Goal: Information Seeking & Learning: Find specific fact

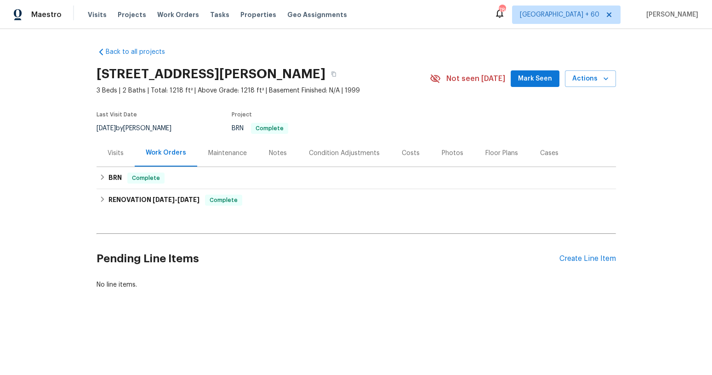
click at [407, 151] on div "Costs" at bounding box center [411, 152] width 18 height 9
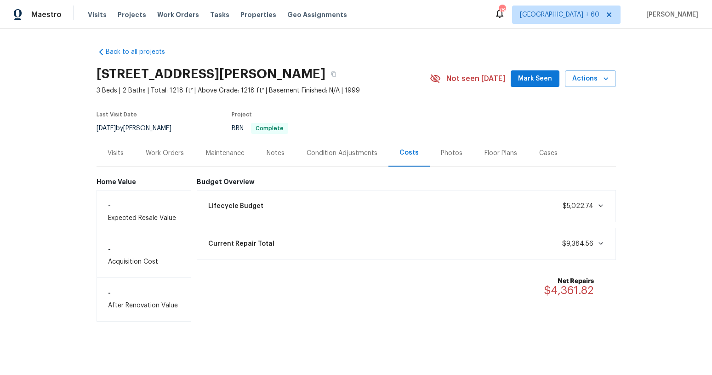
click at [376, 254] on div "Current Repair Total $9,384.56" at bounding box center [406, 243] width 419 height 32
click at [390, 241] on div "Current Repair Total $9,384.56" at bounding box center [406, 243] width 407 height 20
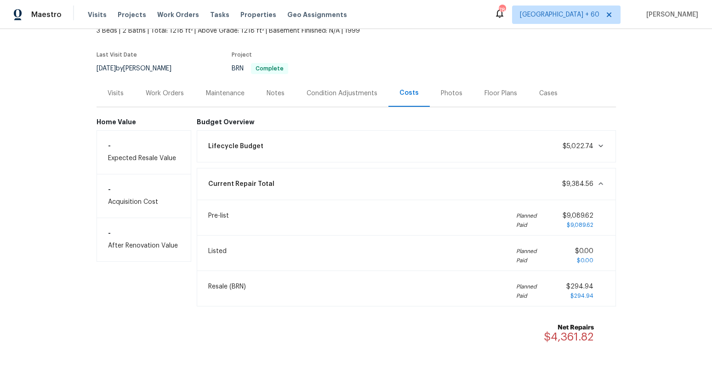
scroll to position [60, 0]
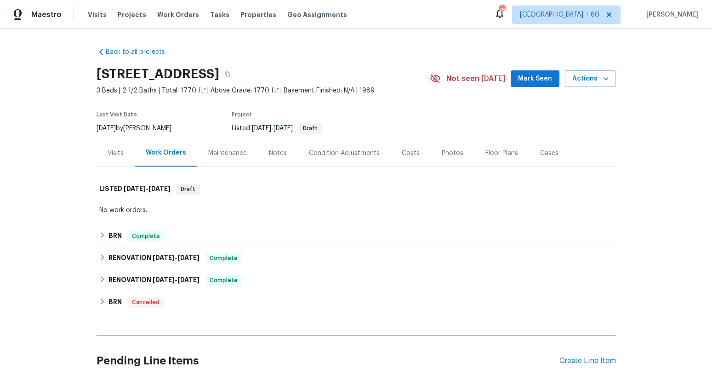
click at [402, 156] on div "Costs" at bounding box center [411, 152] width 18 height 9
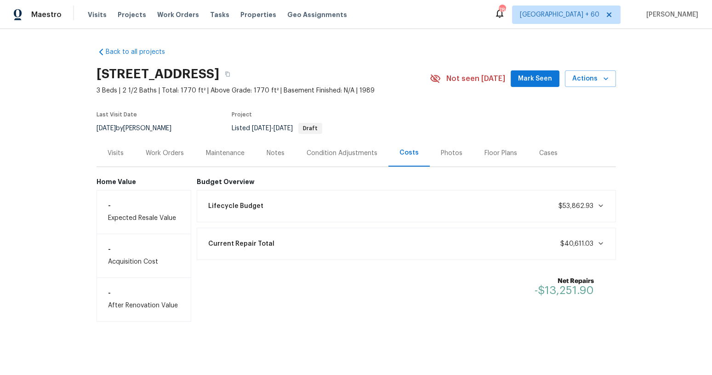
click at [450, 248] on div "Current Repair Total $40,611.03" at bounding box center [406, 243] width 407 height 20
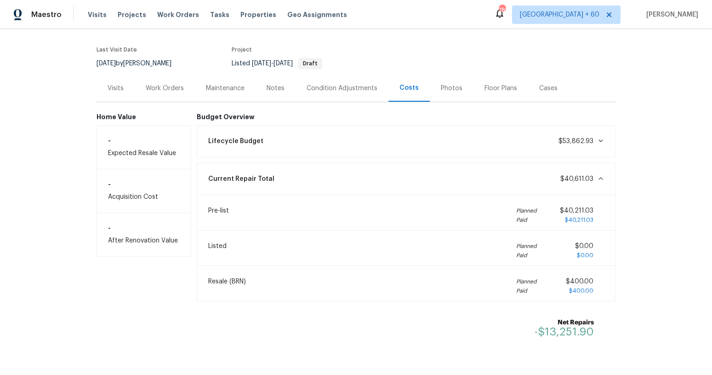
scroll to position [68, 0]
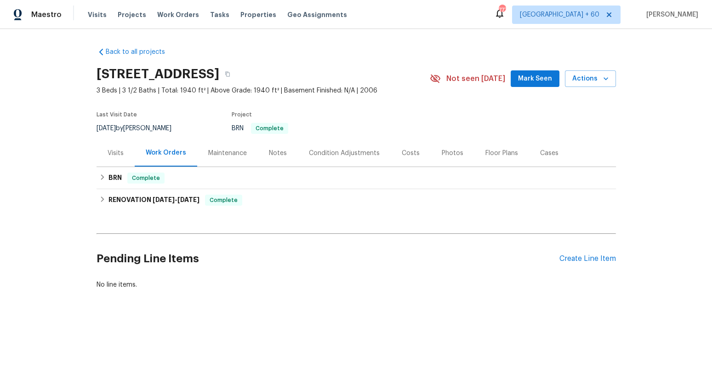
click at [406, 150] on div "Costs" at bounding box center [411, 152] width 18 height 9
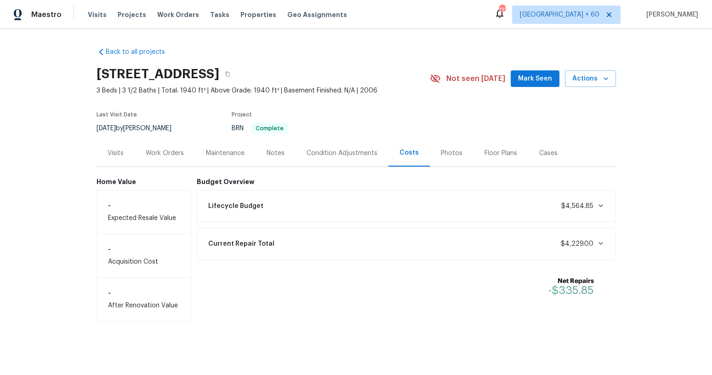
click at [399, 246] on div "Current Repair Total $4,229.00" at bounding box center [406, 243] width 407 height 20
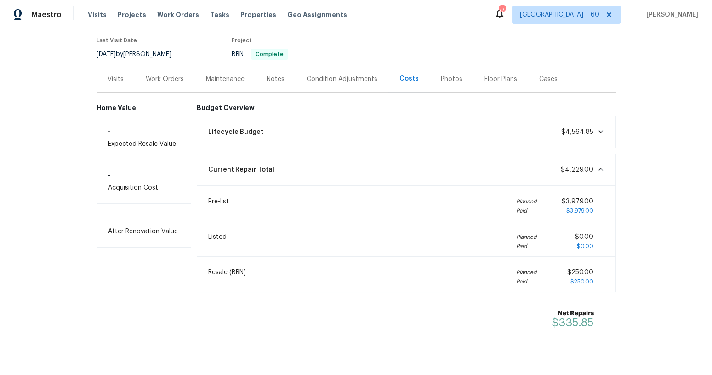
scroll to position [92, 0]
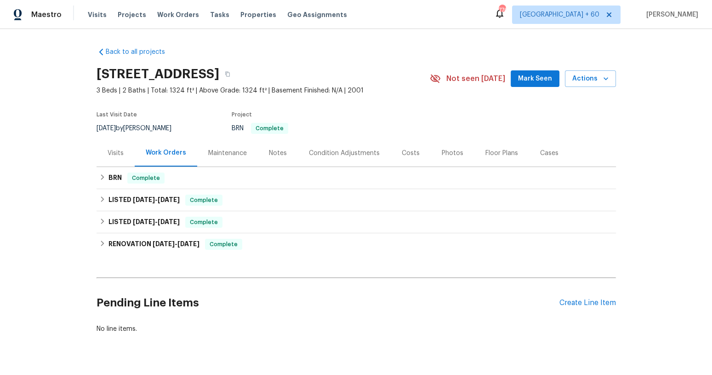
click at [410, 155] on div "Costs" at bounding box center [411, 152] width 18 height 9
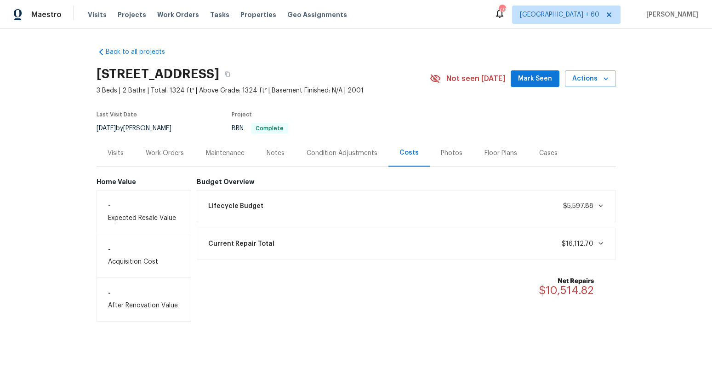
click at [423, 242] on div "Current Repair Total $16,112.70" at bounding box center [406, 243] width 407 height 20
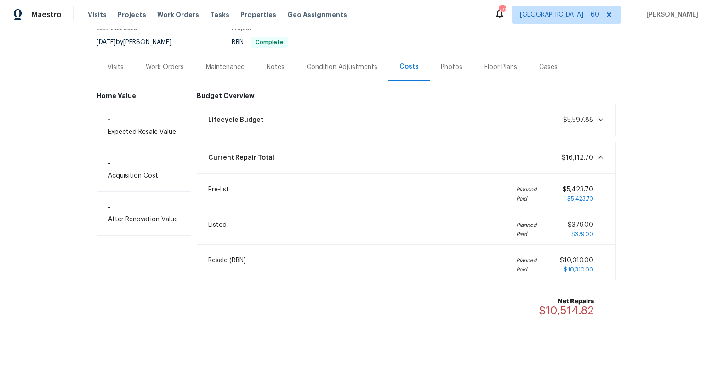
scroll to position [92, 0]
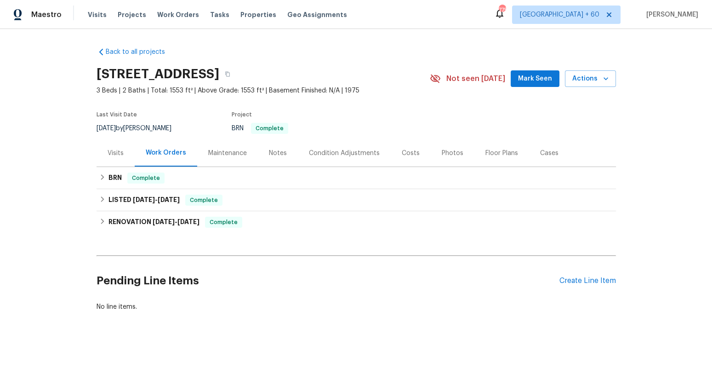
click at [403, 153] on div "Costs" at bounding box center [411, 152] width 18 height 9
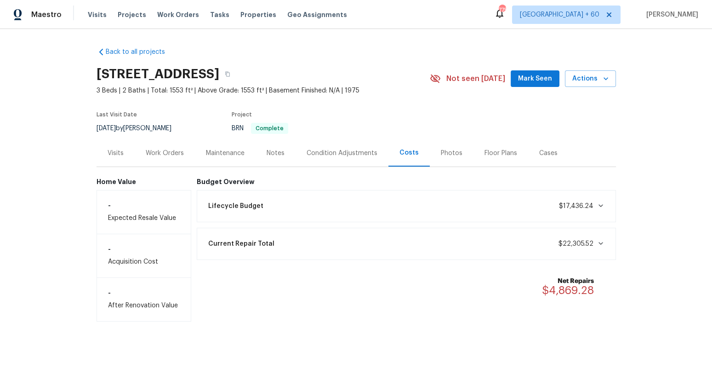
click at [427, 227] on div "Current Repair Total $22,305.52" at bounding box center [406, 243] width 419 height 32
click at [426, 233] on div "Current Repair Total $22,305.52" at bounding box center [406, 243] width 407 height 20
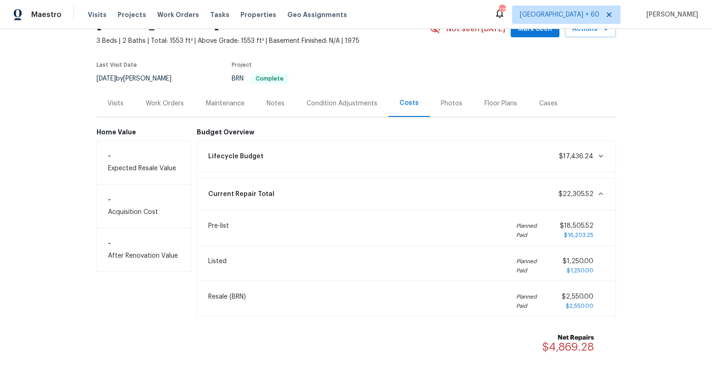
scroll to position [55, 0]
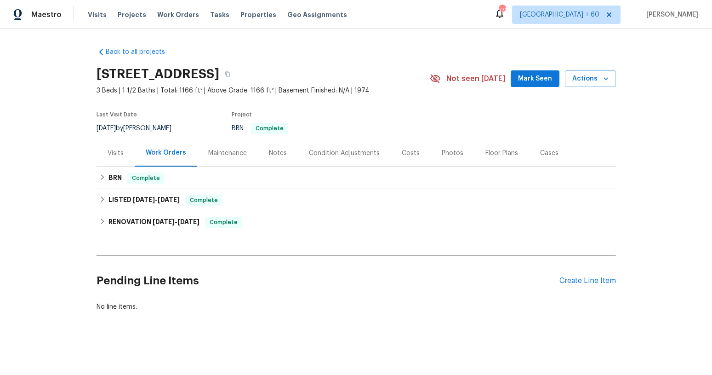
click at [406, 160] on div "Costs" at bounding box center [411, 152] width 40 height 27
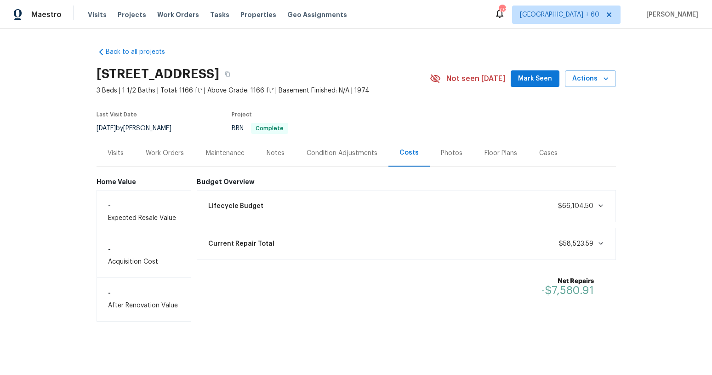
click at [360, 242] on div "Current Repair Total $58,523.59" at bounding box center [406, 243] width 407 height 20
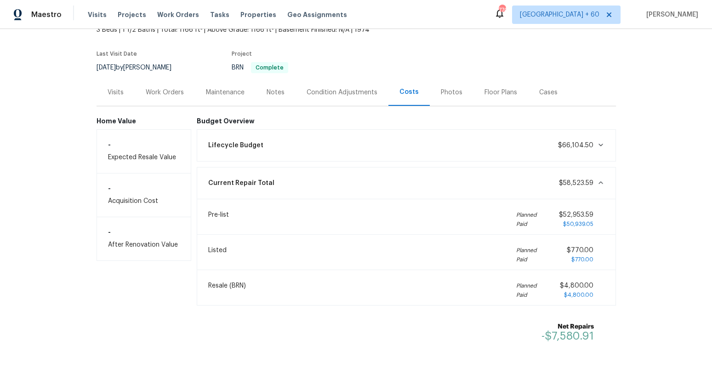
scroll to position [68, 0]
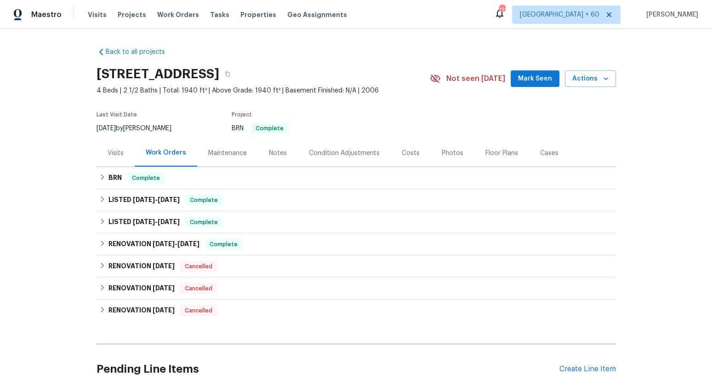
click at [403, 151] on div "Costs" at bounding box center [411, 152] width 18 height 9
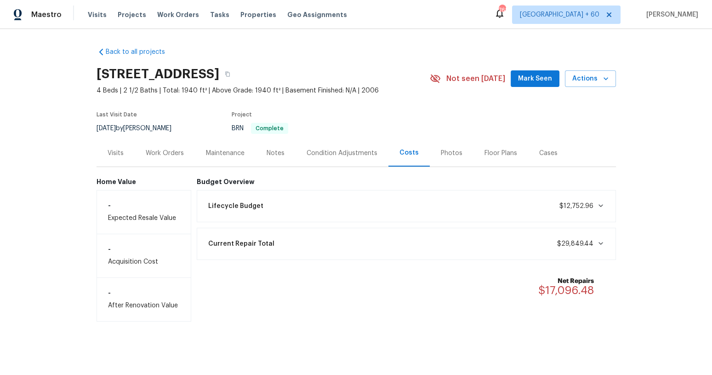
click at [425, 232] on div "Current Repair Total $29,849.44" at bounding box center [406, 243] width 419 height 32
click at [421, 241] on div "Current Repair Total $29,849.44" at bounding box center [406, 243] width 407 height 20
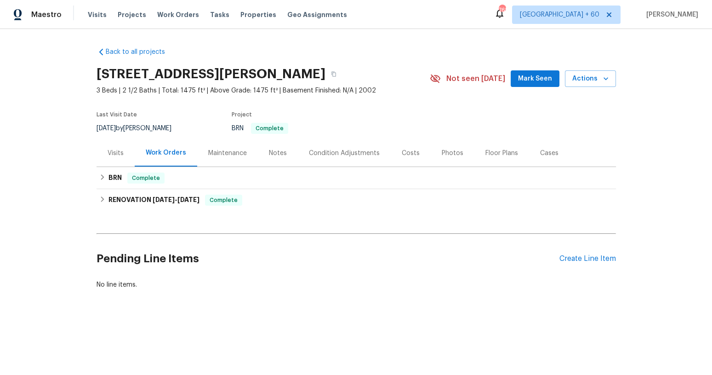
click at [413, 157] on div "Costs" at bounding box center [411, 152] width 18 height 9
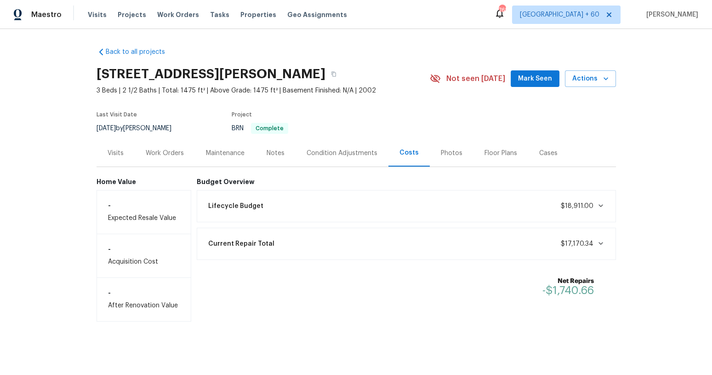
click at [423, 245] on div "Current Repair Total $17,170.34" at bounding box center [406, 243] width 407 height 20
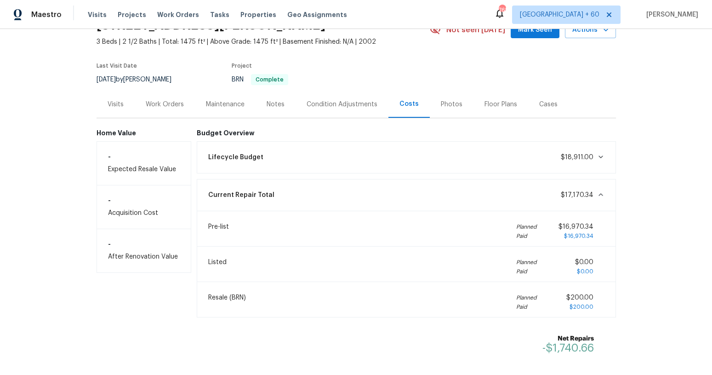
scroll to position [62, 0]
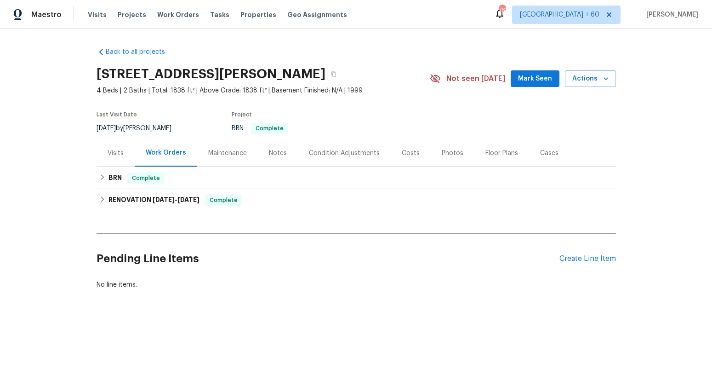
click at [409, 151] on div "Costs" at bounding box center [411, 152] width 18 height 9
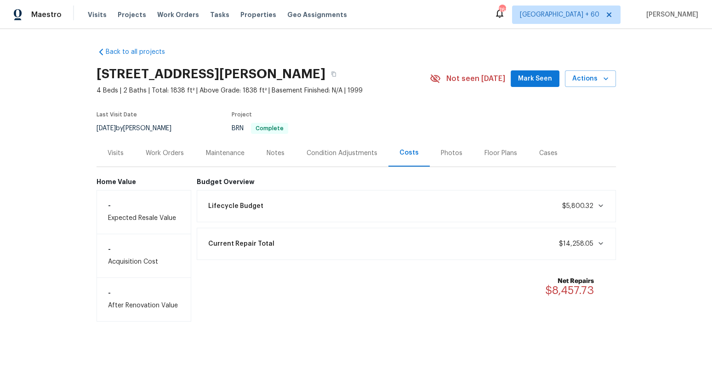
click at [435, 244] on div "Current Repair Total $14,258.05" at bounding box center [406, 243] width 407 height 20
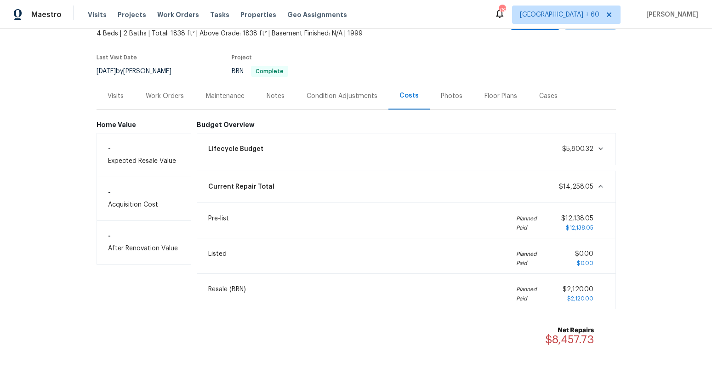
scroll to position [61, 0]
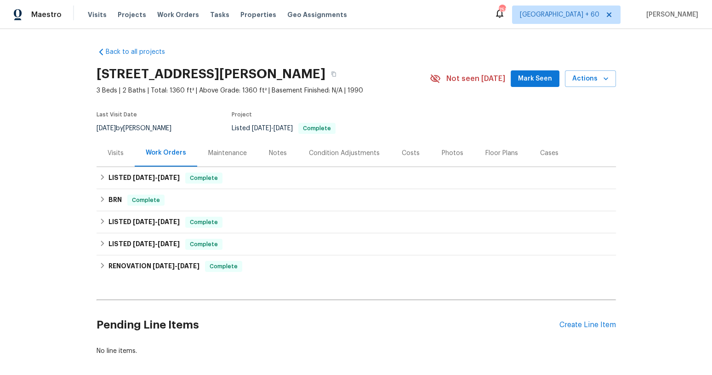
click at [405, 157] on div "Costs" at bounding box center [411, 152] width 40 height 27
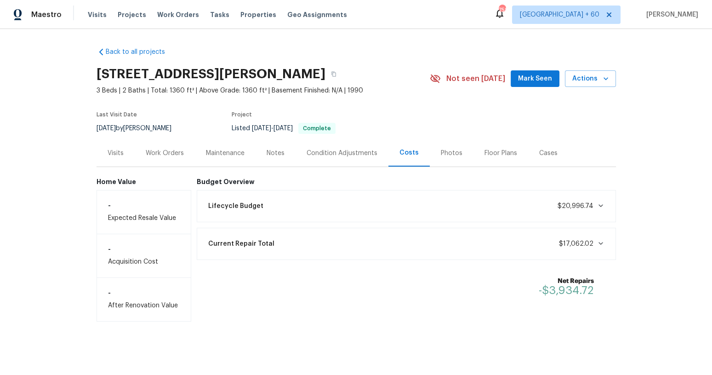
click at [395, 242] on div "Current Repair Total $17,062.02" at bounding box center [406, 243] width 407 height 20
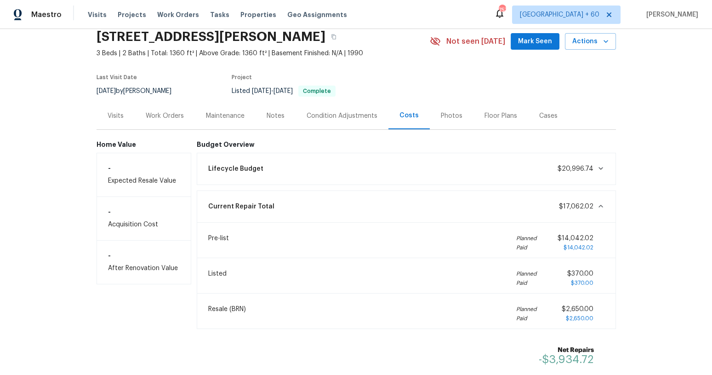
scroll to position [58, 0]
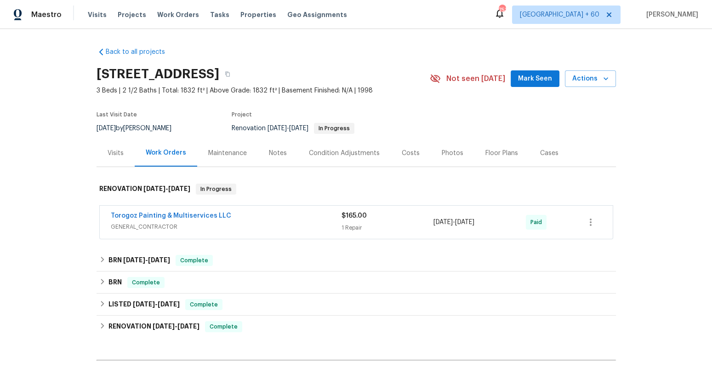
click at [404, 148] on div "Costs" at bounding box center [411, 152] width 40 height 27
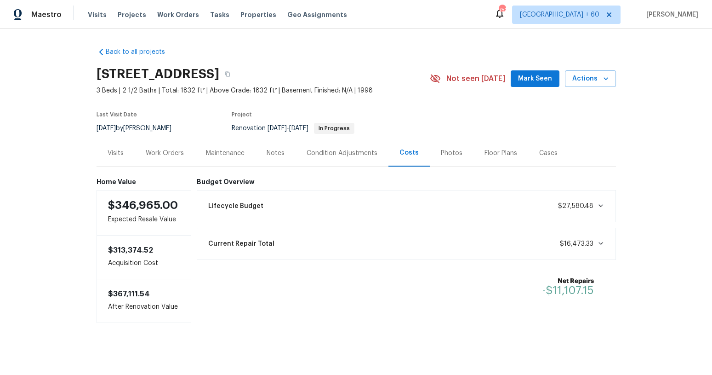
click at [386, 255] on div "Current Repair Total $16,473.33" at bounding box center [406, 243] width 419 height 32
click at [410, 243] on div "Current Repair Total $16,473.33" at bounding box center [406, 243] width 407 height 20
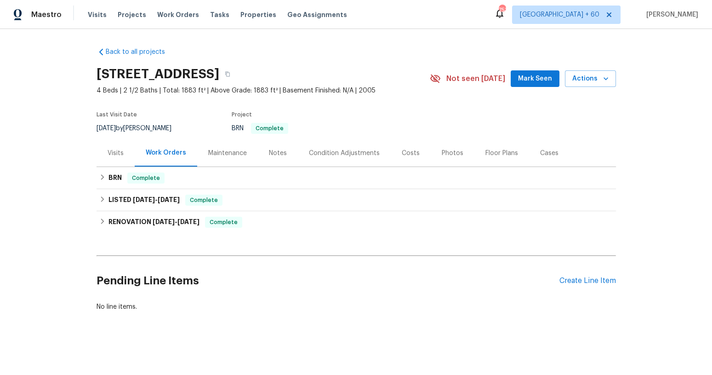
click at [408, 147] on div "Costs" at bounding box center [411, 152] width 40 height 27
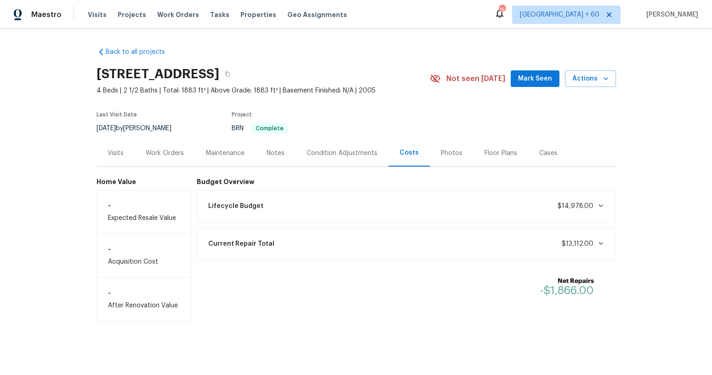
click at [438, 237] on div "Current Repair Total $13,112.00" at bounding box center [406, 243] width 407 height 20
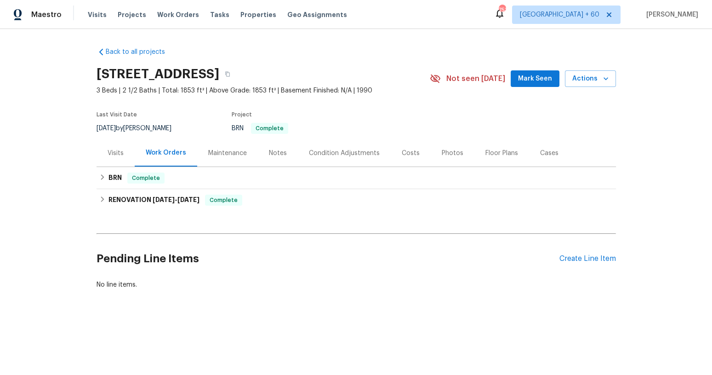
click at [402, 148] on div "Costs" at bounding box center [411, 152] width 18 height 9
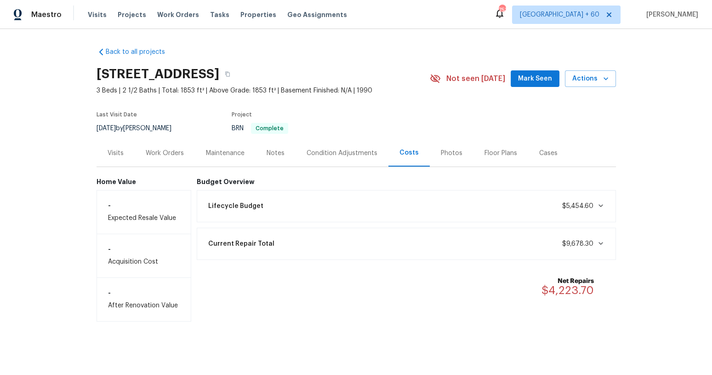
click at [374, 243] on div "Current Repair Total $9,678.30" at bounding box center [406, 243] width 407 height 20
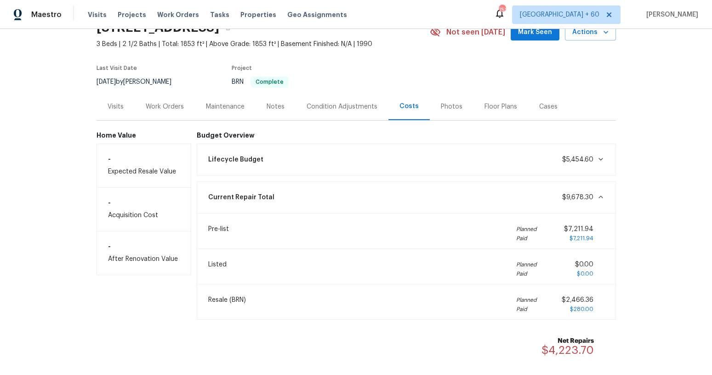
scroll to position [47, 0]
